Goal: Information Seeking & Learning: Learn about a topic

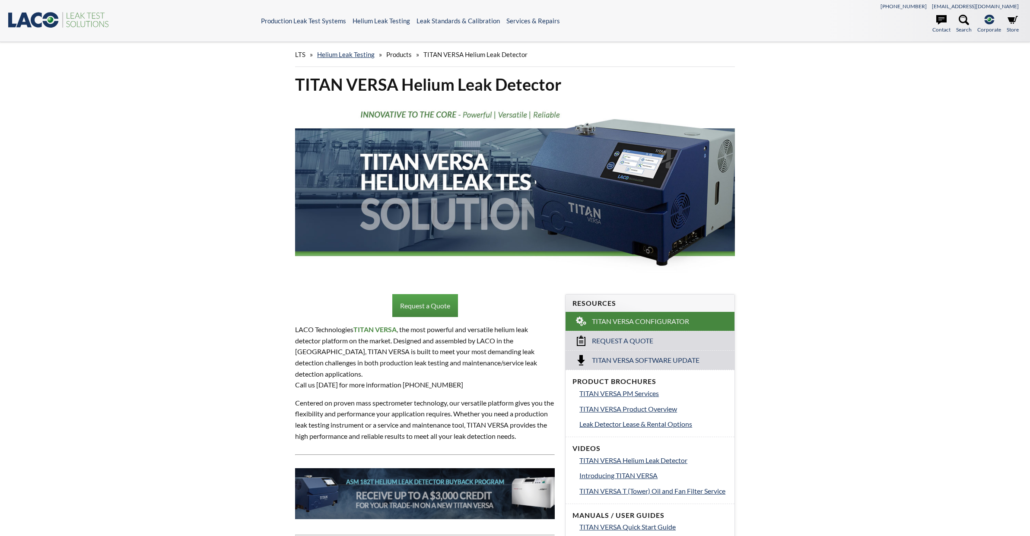
select select "Language Translate Widget"
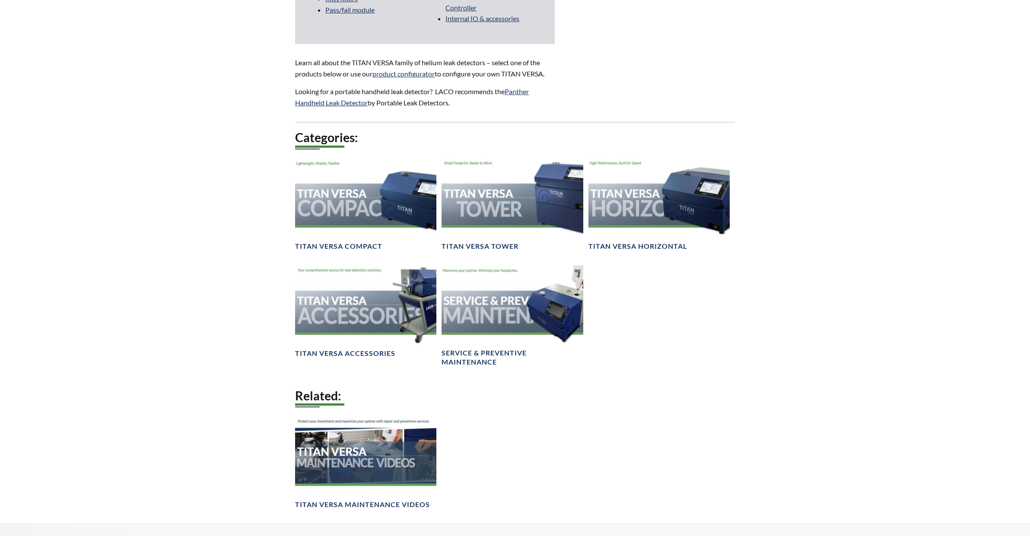
scroll to position [1037, 0]
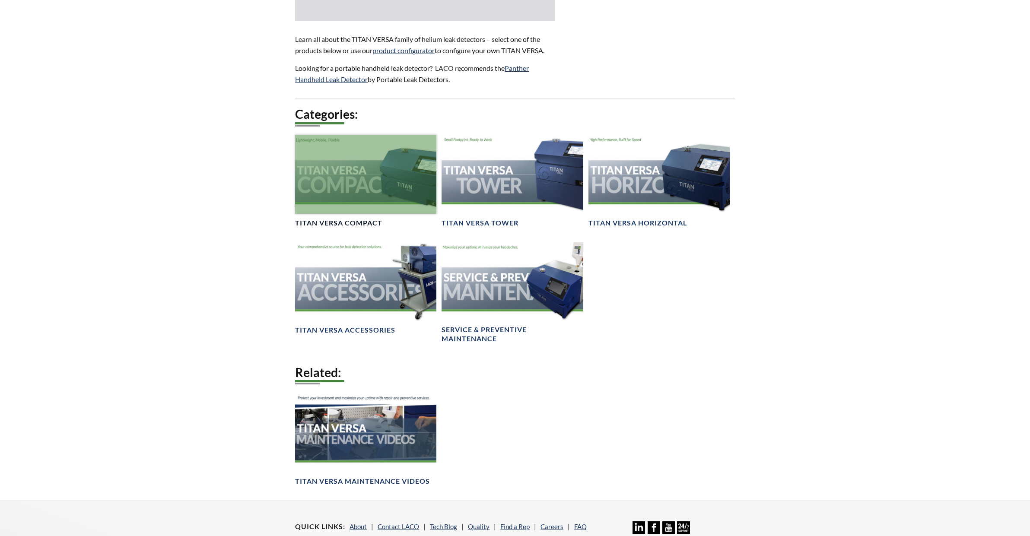
click at [339, 195] on div at bounding box center [365, 175] width 141 height 80
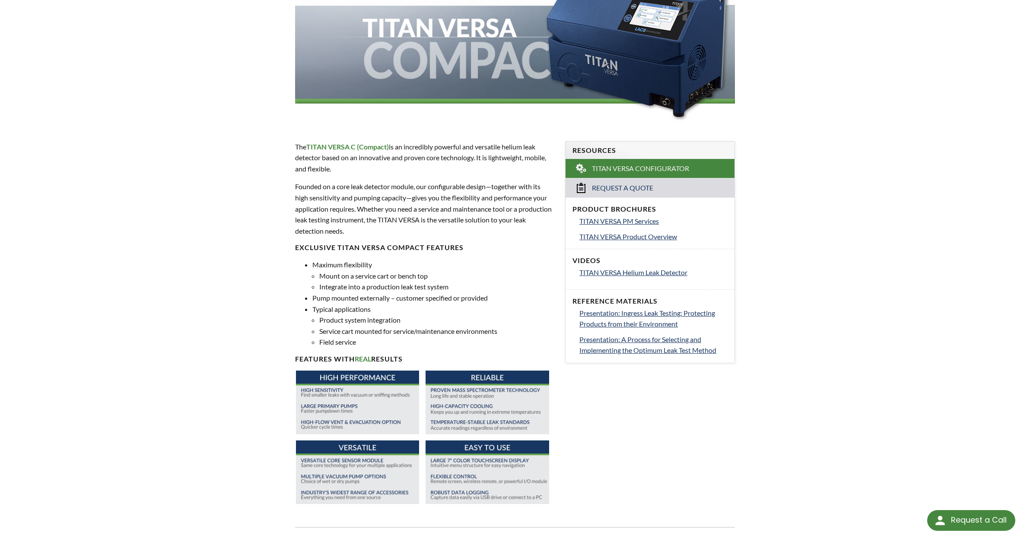
scroll to position [173, 0]
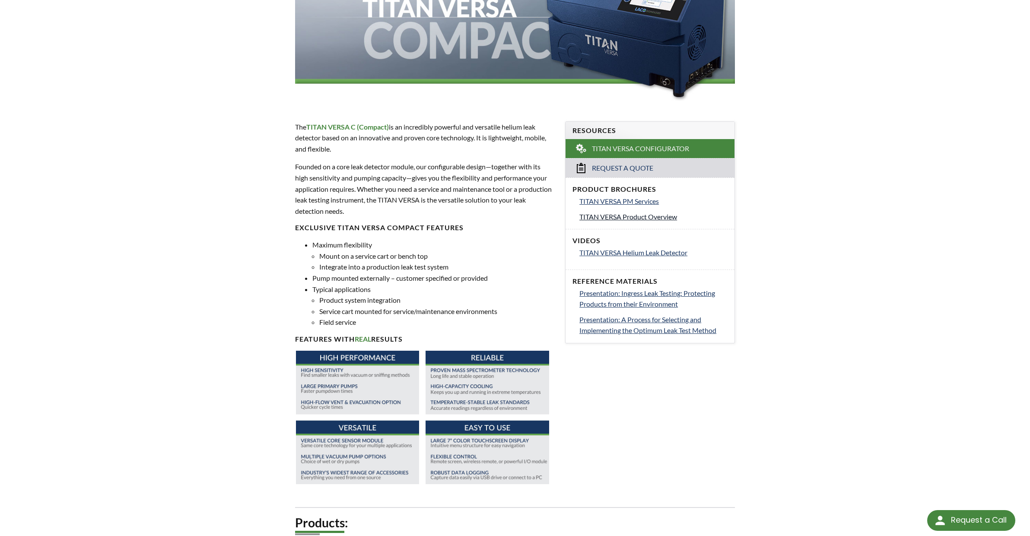
click at [634, 219] on span "TITAN VERSA Product Overview" at bounding box center [629, 217] width 98 height 8
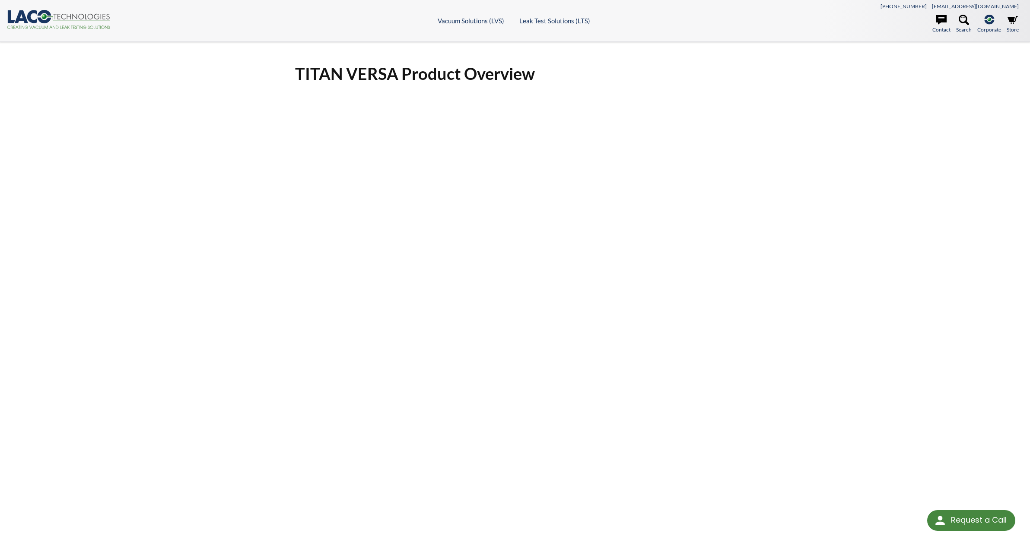
select select "Language Translate Widget"
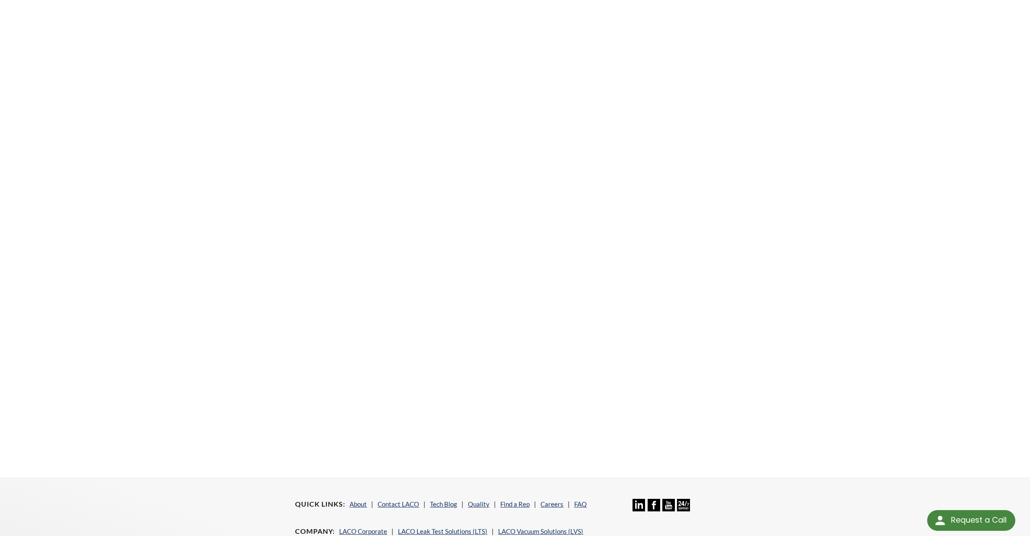
scroll to position [216, 0]
